Goal: Browse casually

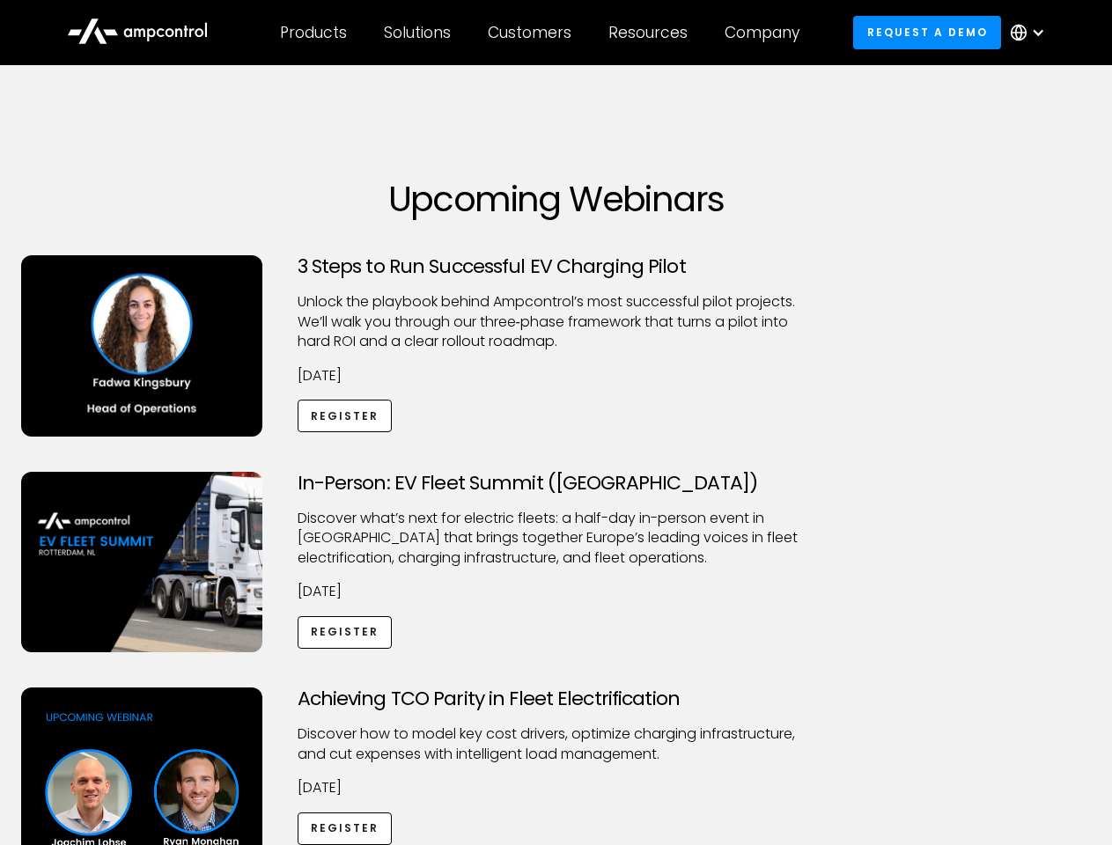
click at [542, 33] on div "Customers" at bounding box center [530, 32] width 84 height 19
click at [313, 33] on div "Products" at bounding box center [313, 32] width 67 height 19
click at [418, 33] on div "Solutions" at bounding box center [417, 32] width 67 height 19
click at [533, 33] on div "Customers" at bounding box center [530, 32] width 84 height 19
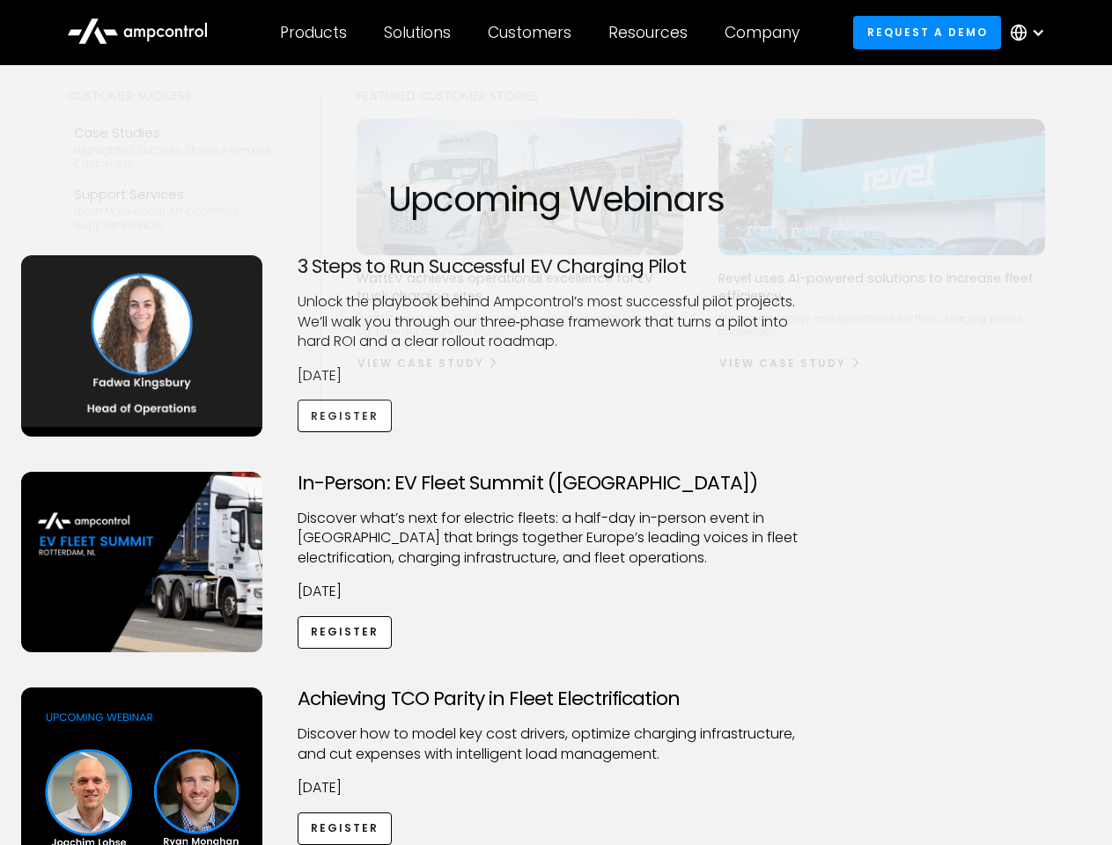
click at [652, 33] on div "Resources" at bounding box center [648, 32] width 79 height 19
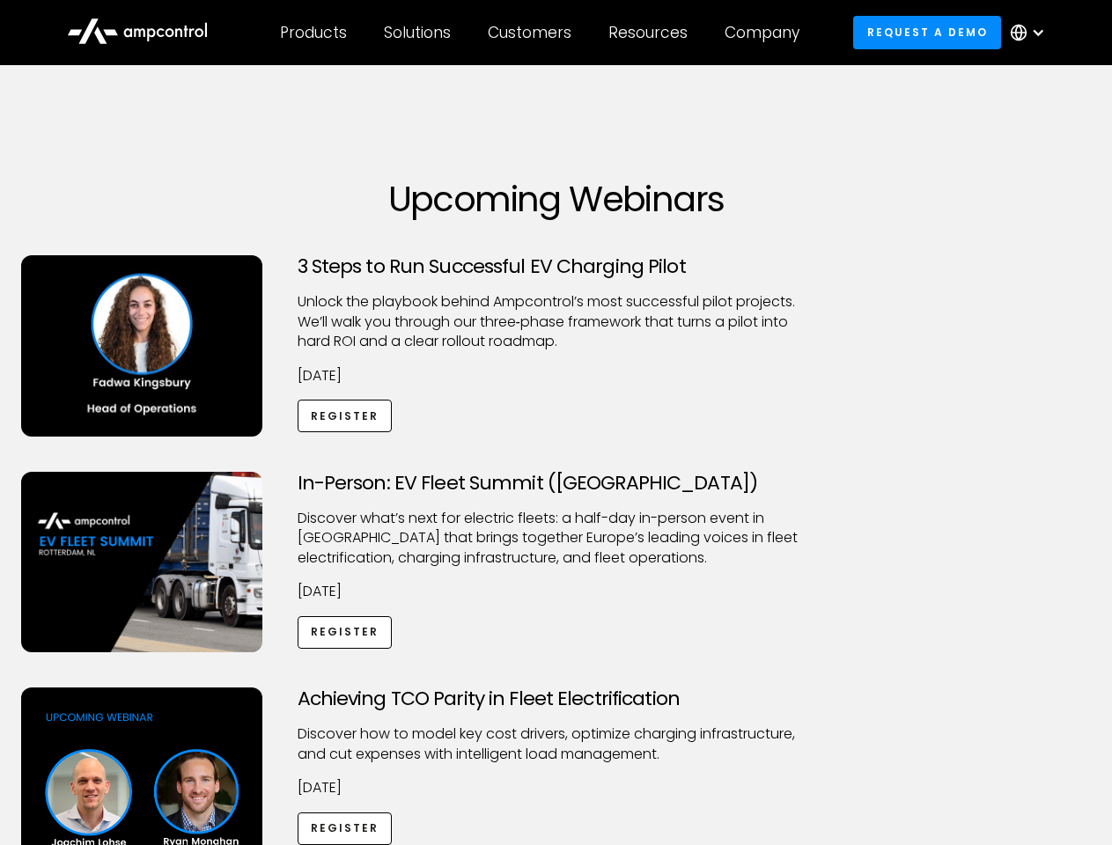
click at [768, 33] on div "Company" at bounding box center [762, 32] width 75 height 19
click at [1032, 33] on div at bounding box center [1038, 33] width 14 height 14
